Goal: Task Accomplishment & Management: Use online tool/utility

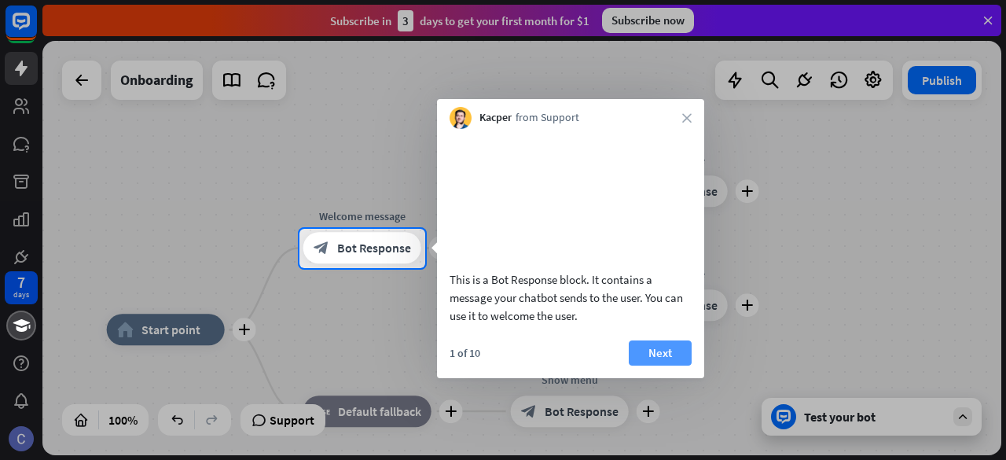
click at [652, 365] on button "Next" at bounding box center [660, 352] width 63 height 25
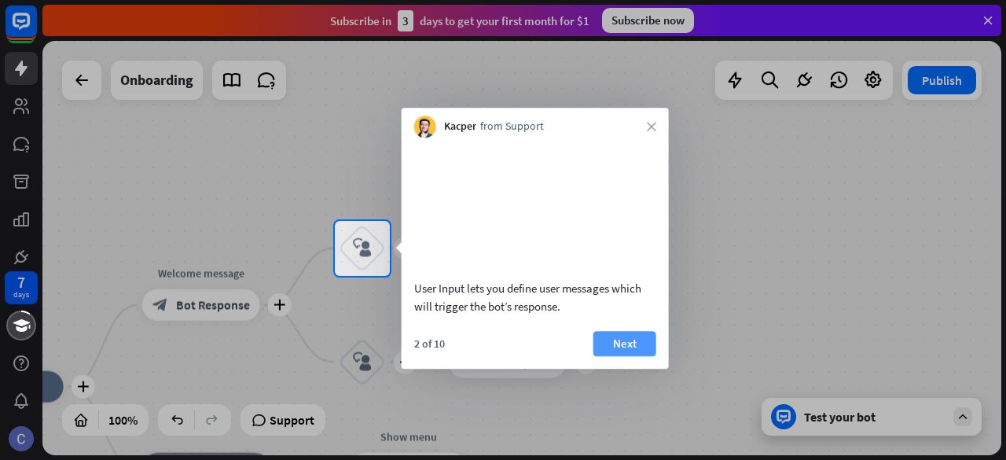
click at [612, 356] on button "Next" at bounding box center [624, 343] width 63 height 25
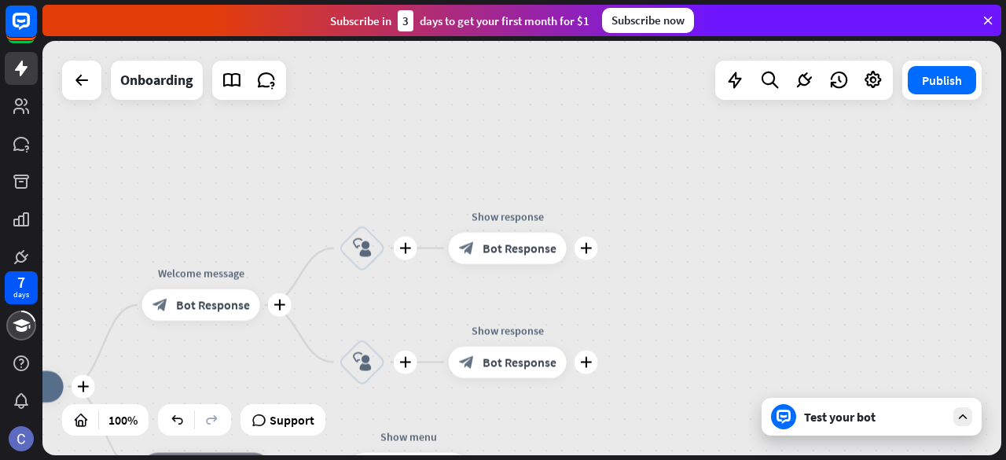
click at [612, 361] on div "plus home_2 Start point plus Welcome message block_bot_response Bot Response pl…" at bounding box center [521, 248] width 959 height 414
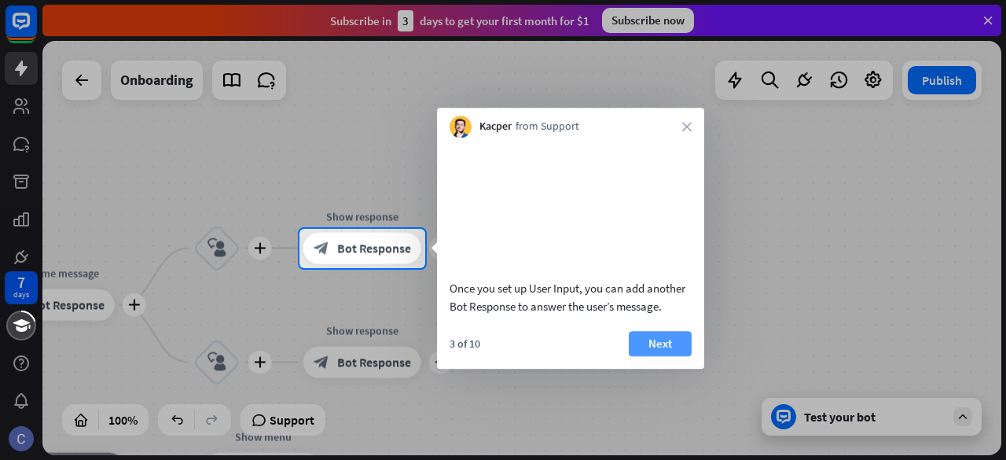
click at [669, 356] on button "Next" at bounding box center [660, 343] width 63 height 25
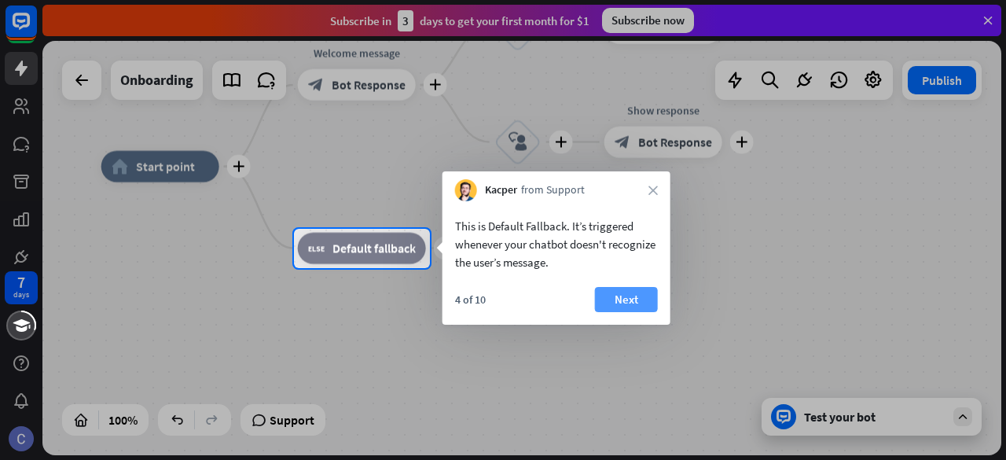
click at [646, 303] on button "Next" at bounding box center [626, 299] width 63 height 25
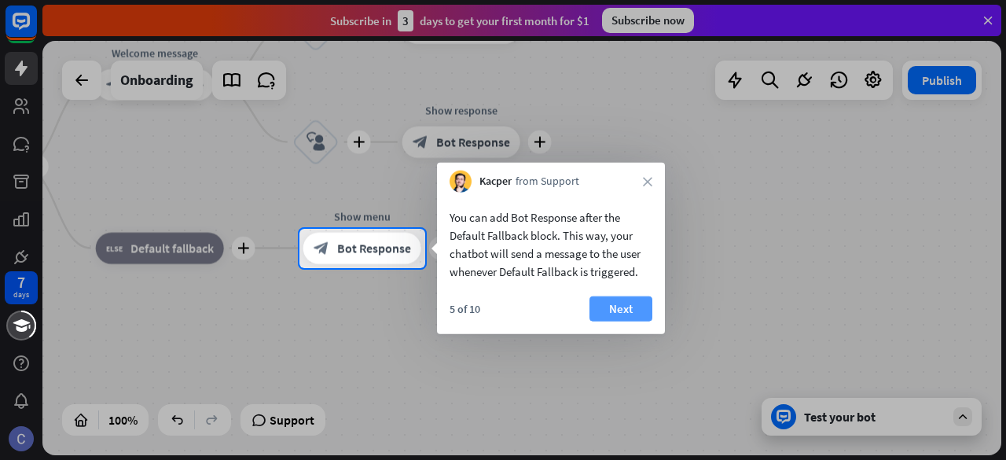
click at [616, 302] on button "Next" at bounding box center [620, 308] width 63 height 25
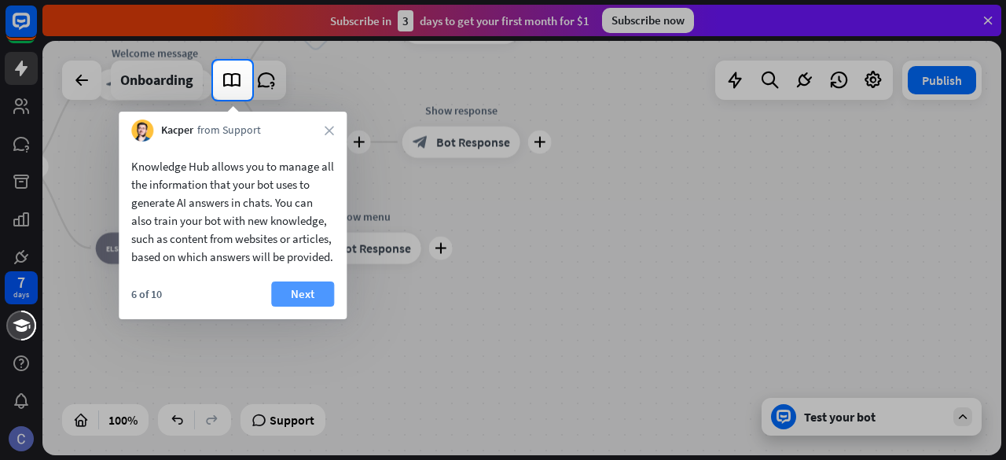
click at [293, 306] on button "Next" at bounding box center [302, 293] width 63 height 25
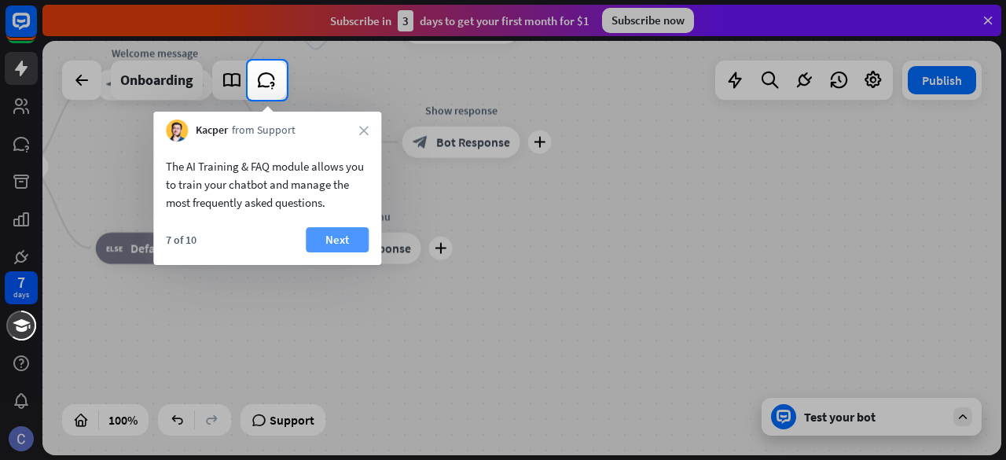
click at [332, 240] on button "Next" at bounding box center [337, 239] width 63 height 25
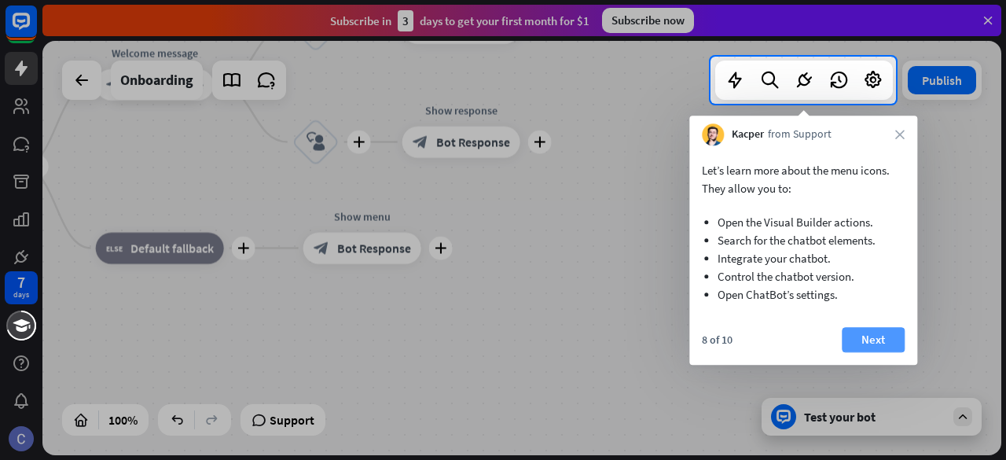
click at [867, 337] on button "Next" at bounding box center [873, 339] width 63 height 25
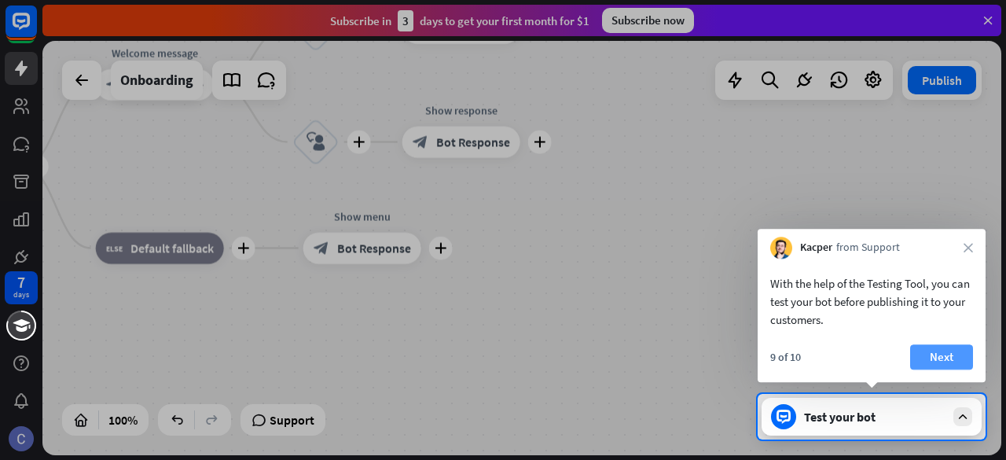
click at [948, 359] on button "Next" at bounding box center [941, 356] width 63 height 25
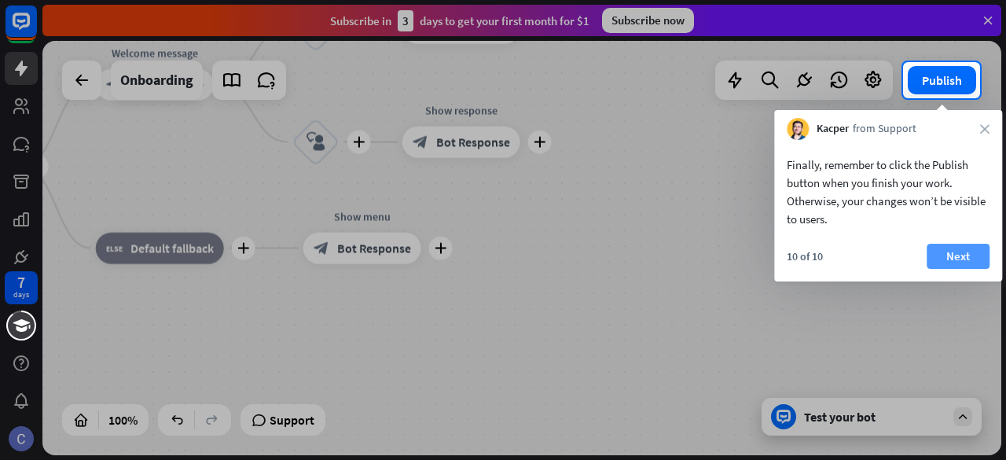
click at [958, 257] on button "Next" at bounding box center [957, 256] width 63 height 25
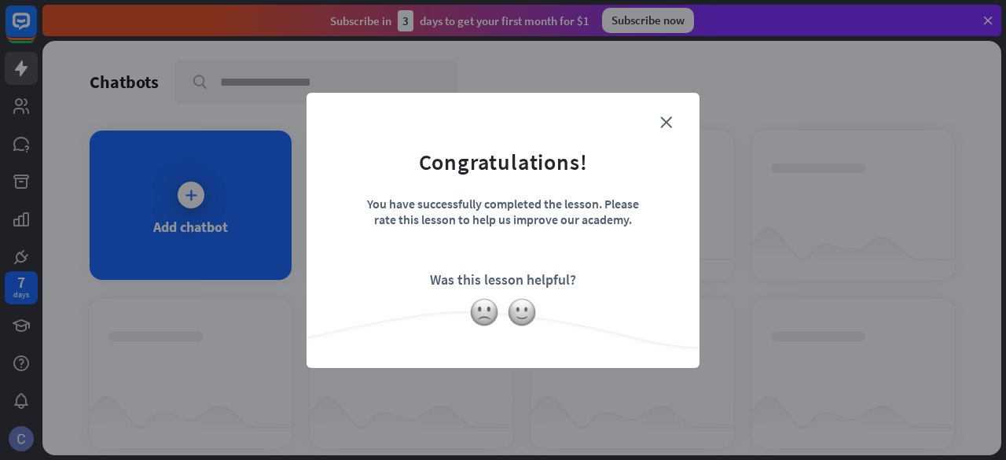
click at [676, 119] on form "Congratulations! You have successfully completed the lesson. Please rate this l…" at bounding box center [503, 206] width 354 height 188
click at [665, 120] on icon "close" at bounding box center [666, 122] width 12 height 12
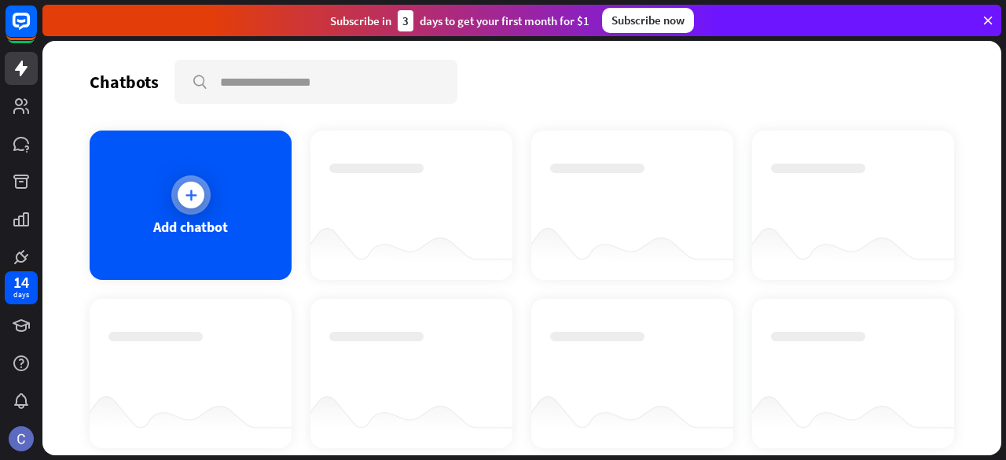
click at [212, 197] on div "Add chatbot" at bounding box center [191, 204] width 202 height 149
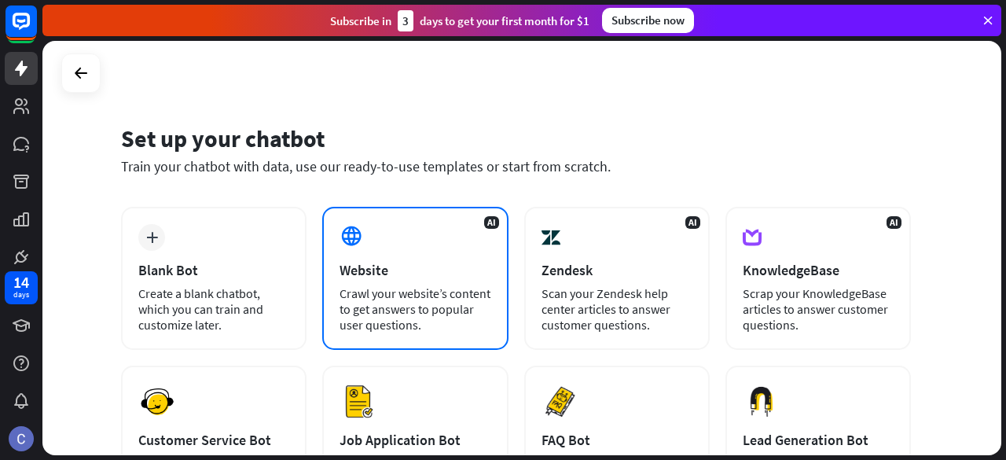
click at [432, 291] on div "Crawl your website’s content to get answers to popular user questions." at bounding box center [414, 308] width 151 height 47
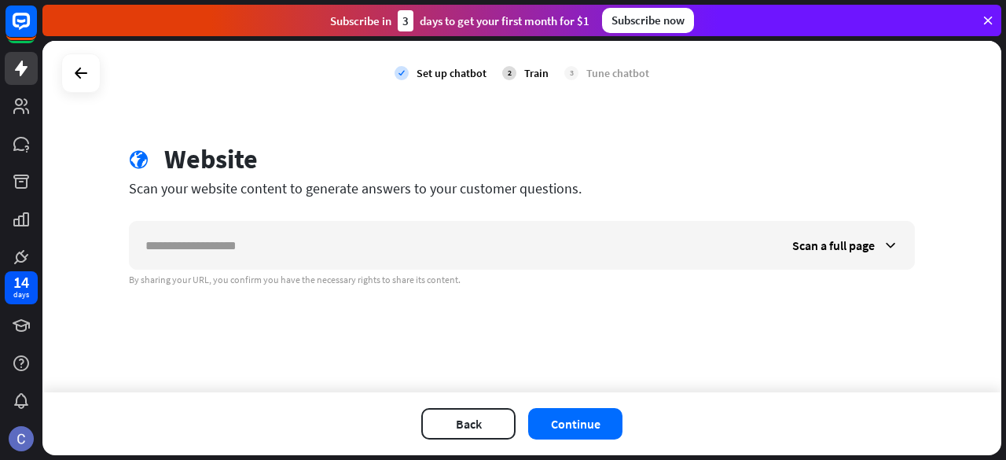
click at [432, 291] on div "check Set up chatbot 2 Train 3 Tune chatbot globe Website Scan your website con…" at bounding box center [521, 216] width 959 height 351
click at [84, 74] on icon at bounding box center [81, 73] width 19 height 19
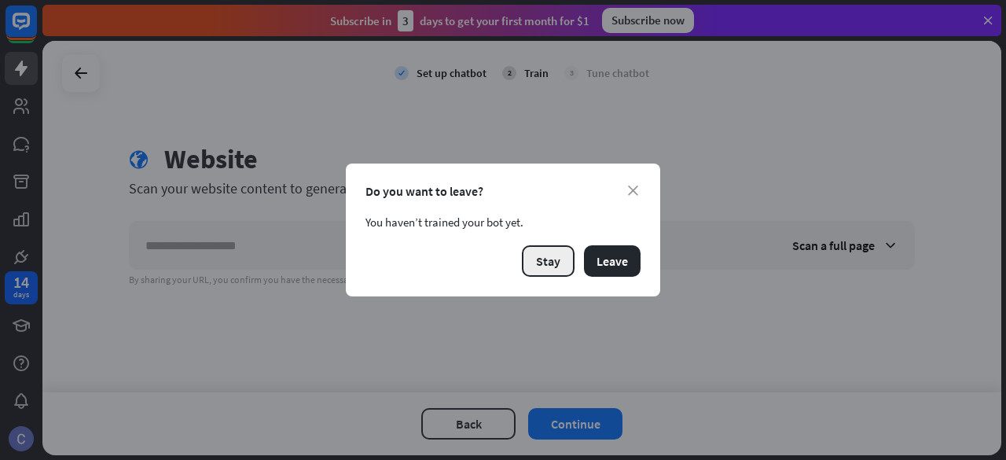
click at [547, 253] on button "Stay" at bounding box center [548, 260] width 53 height 31
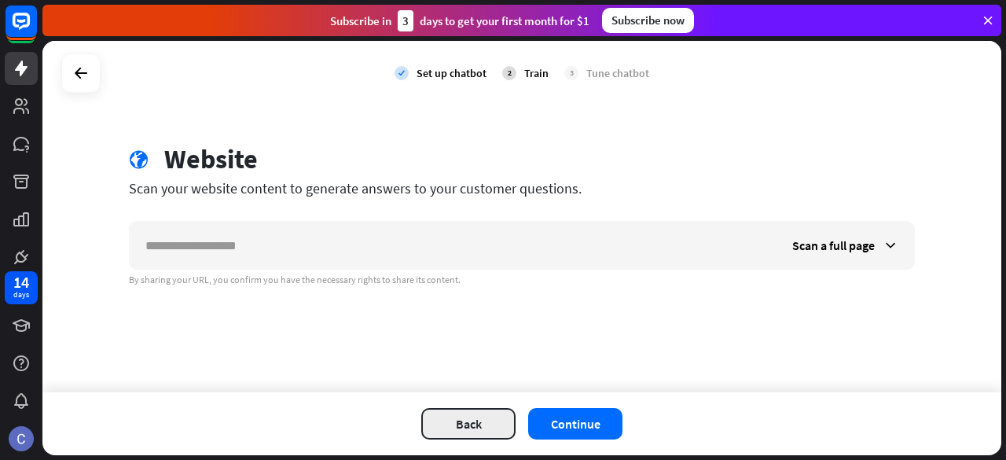
click at [507, 416] on button "Back" at bounding box center [468, 423] width 94 height 31
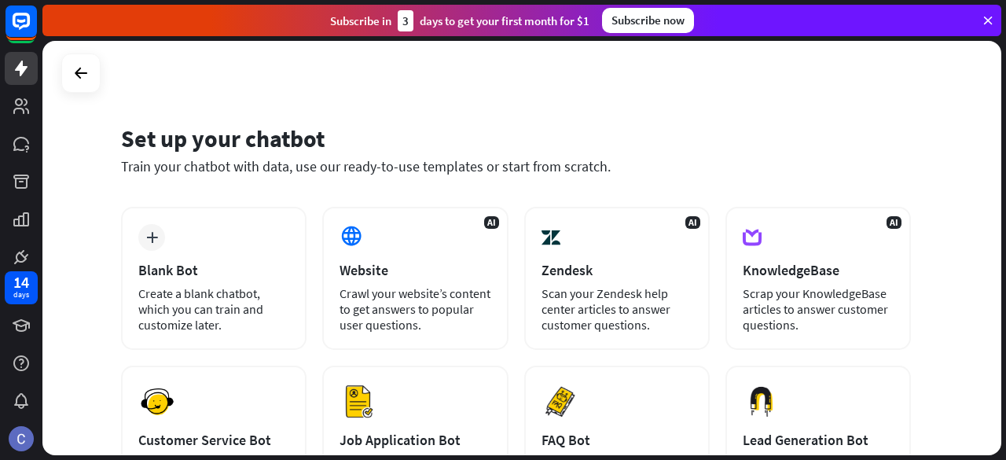
click at [193, 263] on div "Blank Bot" at bounding box center [213, 270] width 151 height 18
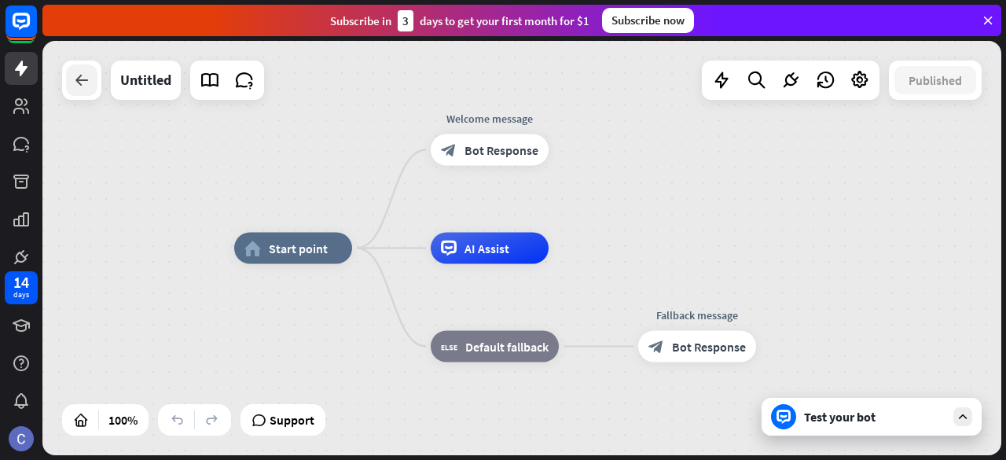
click at [79, 89] on icon at bounding box center [81, 80] width 19 height 19
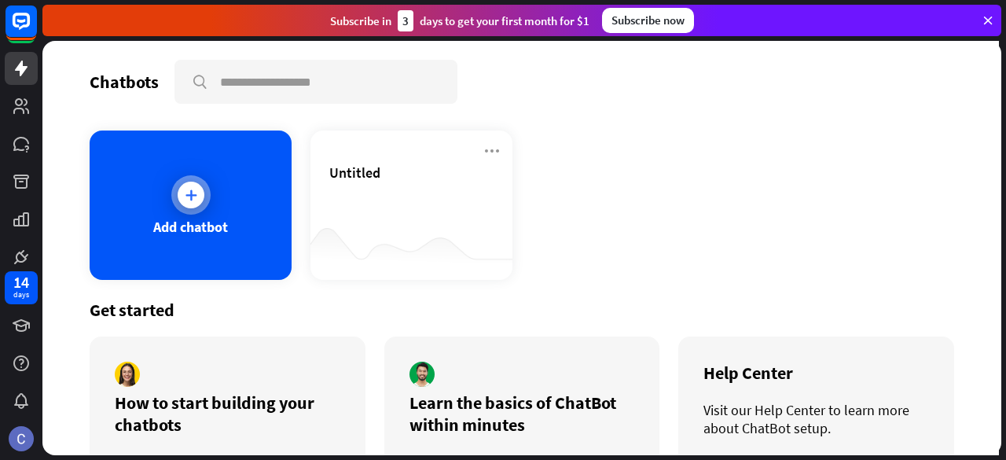
click at [222, 157] on div "Add chatbot" at bounding box center [191, 204] width 202 height 149
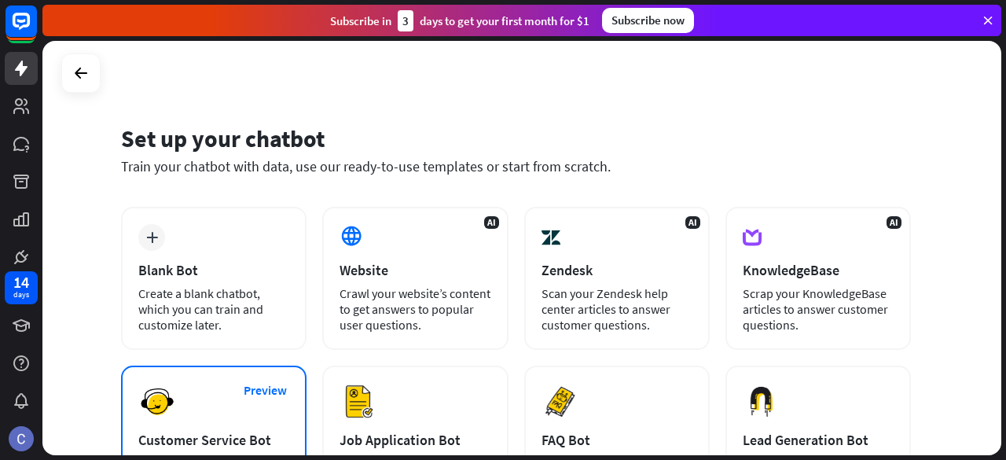
click at [158, 424] on div "Preview Customer Service Bot Answer popular customer questions 24/7." at bounding box center [213, 433] width 185 height 137
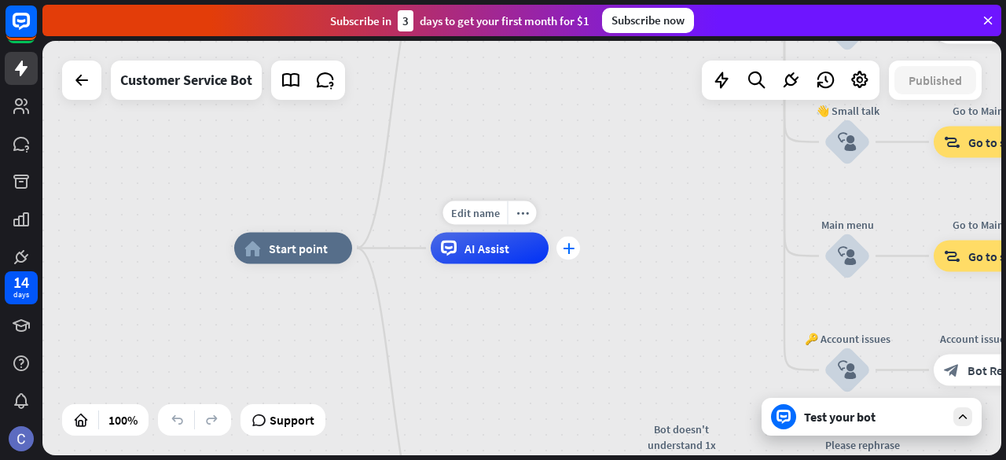
click at [570, 254] on div "plus" at bounding box center [568, 249] width 24 height 24
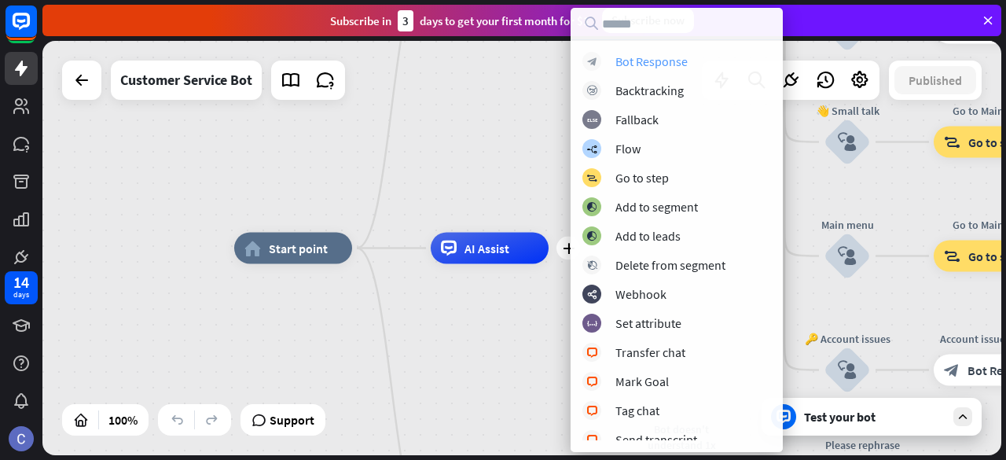
click at [624, 62] on div "Bot Response" at bounding box center [651, 61] width 72 height 16
